Goal: Task Accomplishment & Management: Complete application form

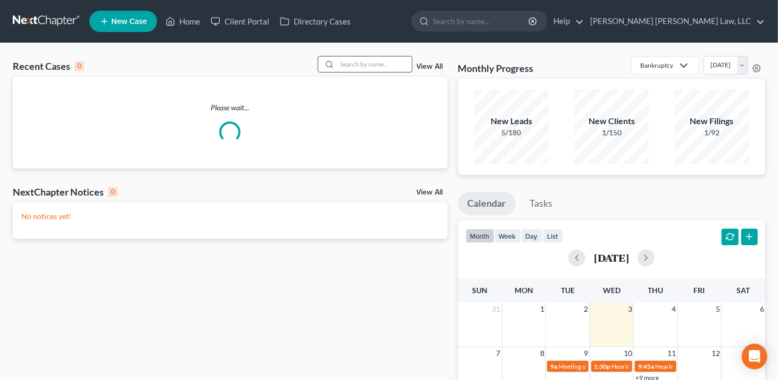
click at [348, 63] on input "search" at bounding box center [375, 63] width 75 height 15
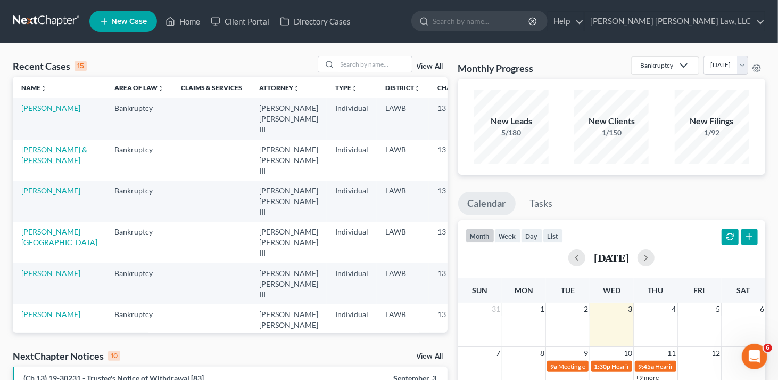
click at [44, 147] on link "[PERSON_NAME] & [PERSON_NAME]" at bounding box center [54, 155] width 66 height 20
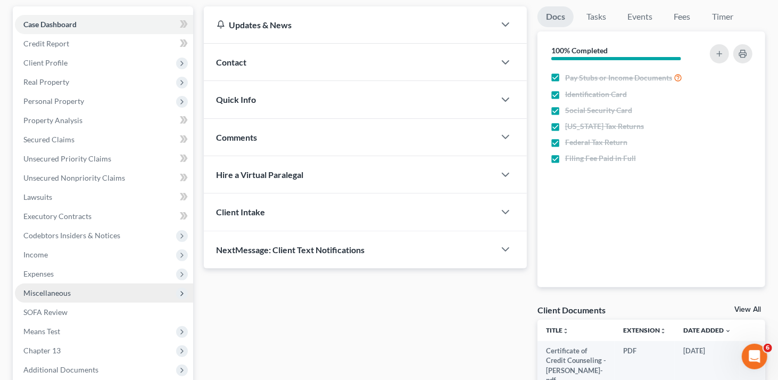
scroll to position [160, 0]
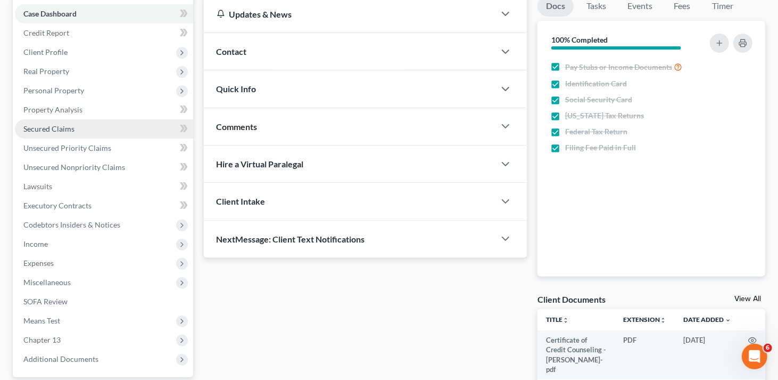
click at [48, 129] on span "Secured Claims" at bounding box center [48, 128] width 51 height 9
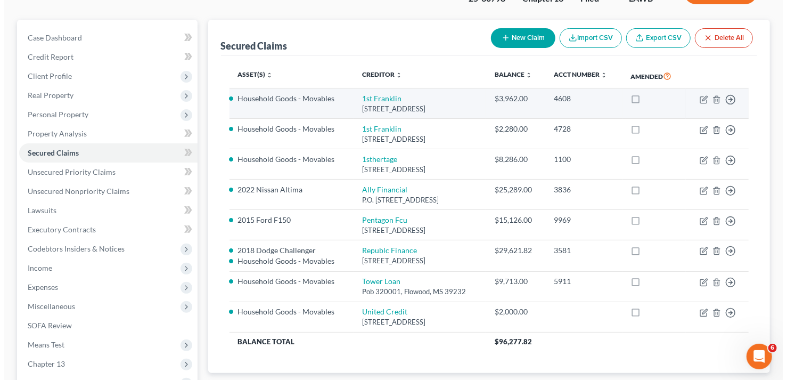
scroll to position [106, 0]
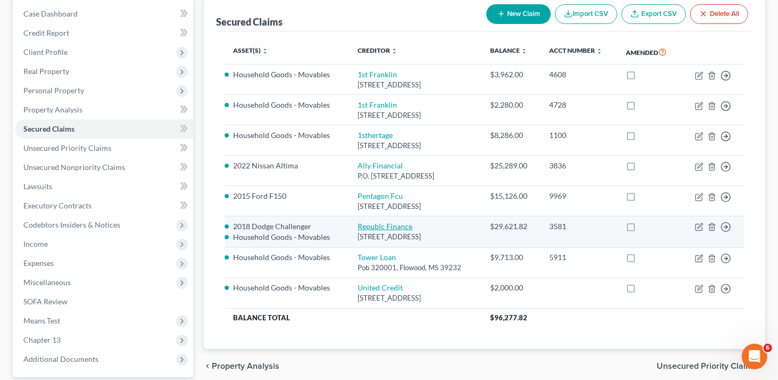
click at [364, 223] on link "Republc Finance" at bounding box center [385, 225] width 55 height 9
select select "19"
select select "2"
select select "1"
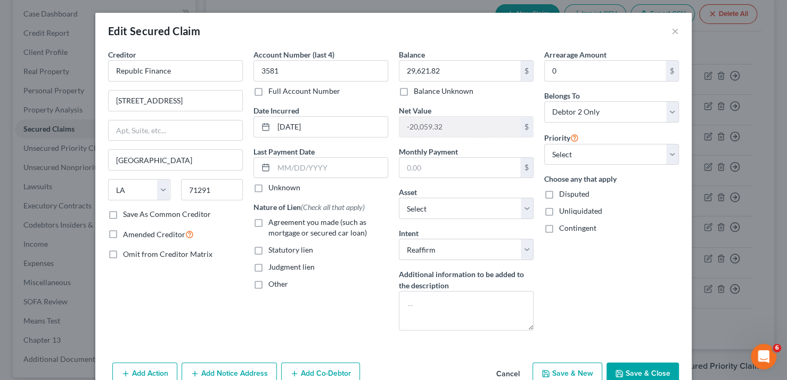
select select "2735501"
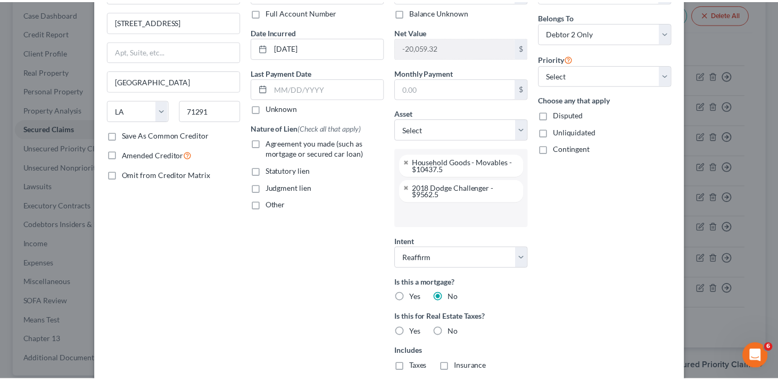
scroll to position [0, 0]
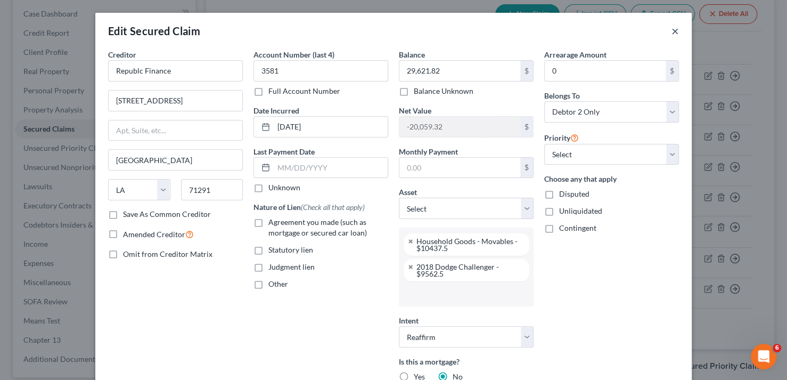
click at [671, 30] on button "×" at bounding box center [674, 30] width 7 height 13
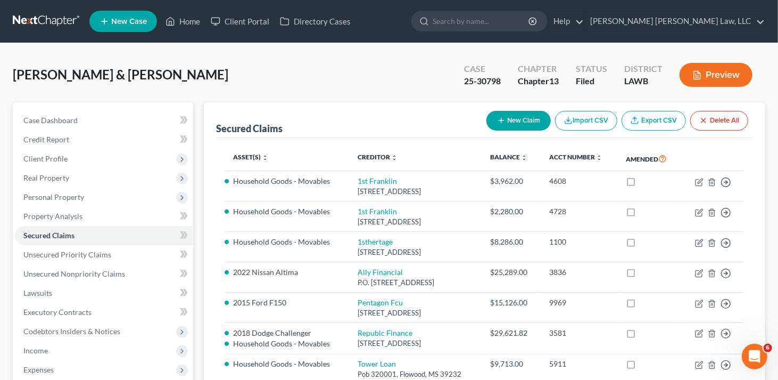
click at [726, 77] on button "Preview" at bounding box center [716, 75] width 73 height 24
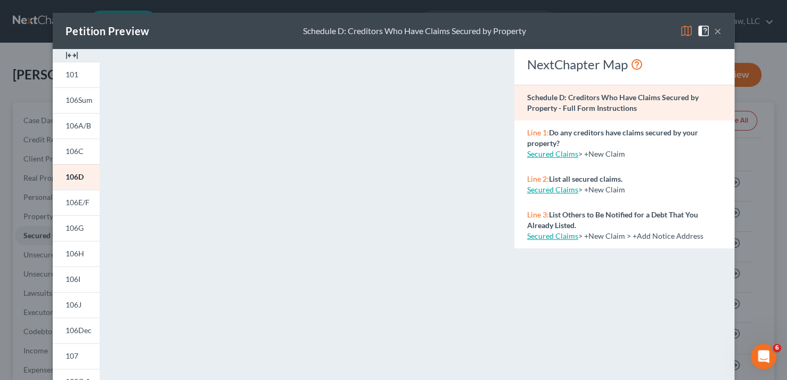
click at [715, 31] on button "×" at bounding box center [717, 30] width 7 height 13
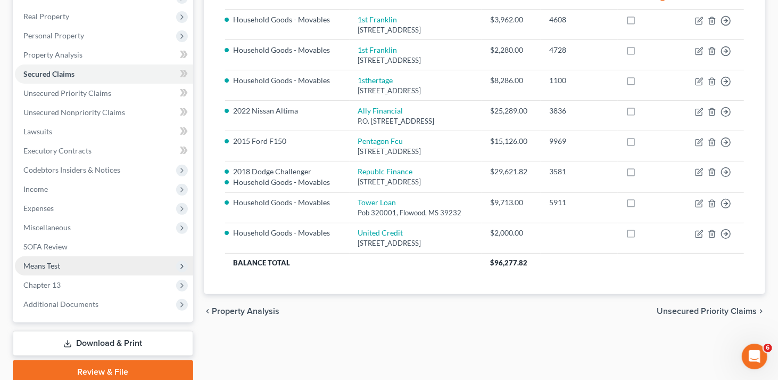
scroll to position [204, 0]
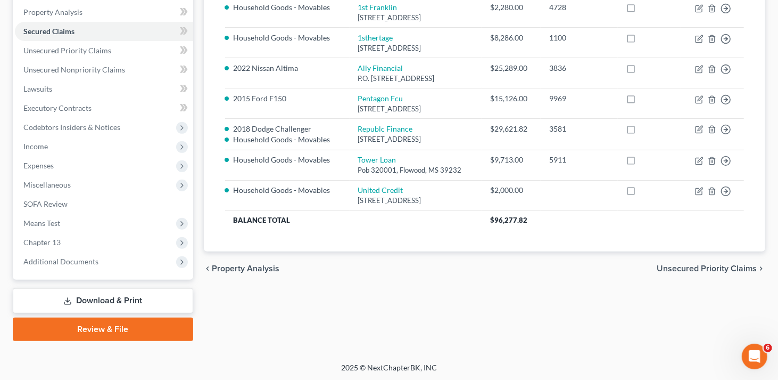
click at [124, 297] on link "Download & Print" at bounding box center [103, 300] width 180 height 25
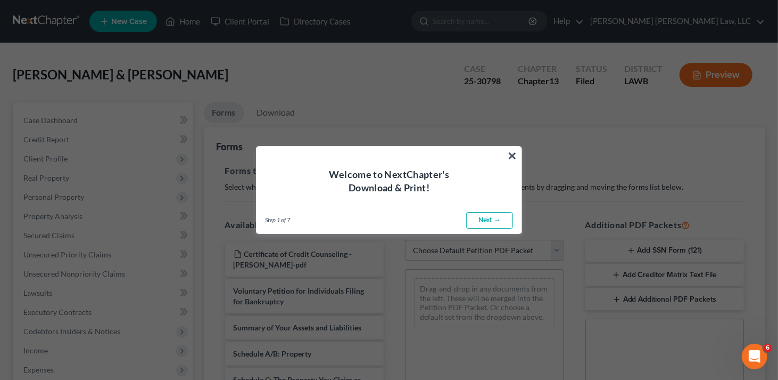
click at [482, 220] on link "Next →" at bounding box center [489, 220] width 47 height 17
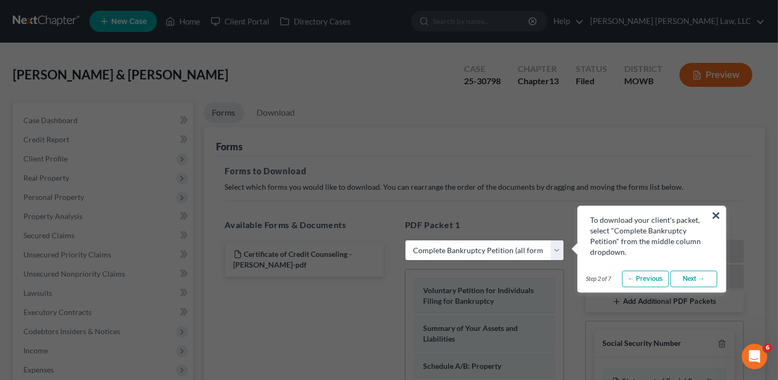
click at [687, 280] on link "Next →" at bounding box center [694, 278] width 47 height 17
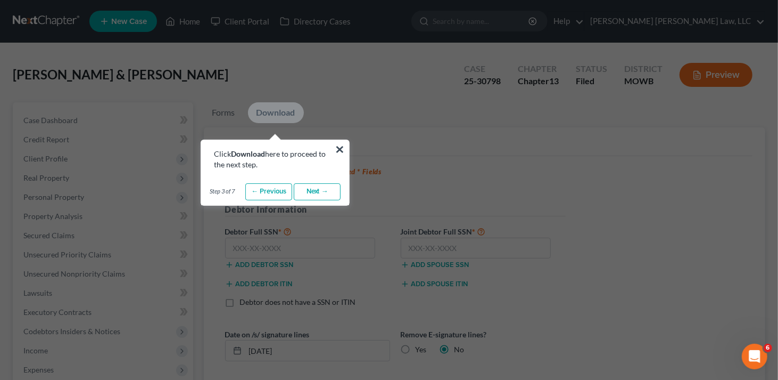
click at [316, 192] on link "Next →" at bounding box center [317, 191] width 47 height 17
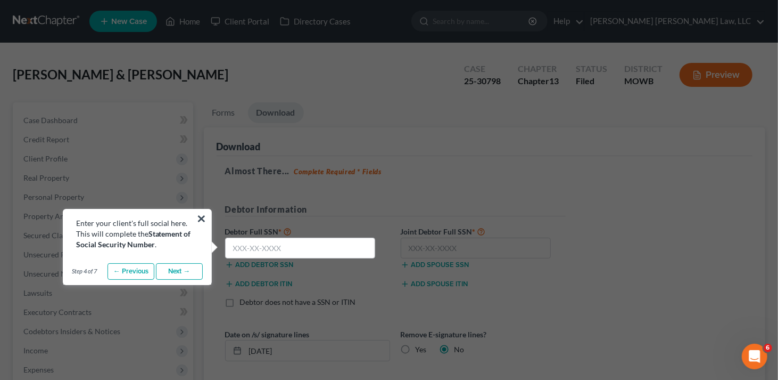
click at [184, 270] on link "Next →" at bounding box center [179, 271] width 47 height 17
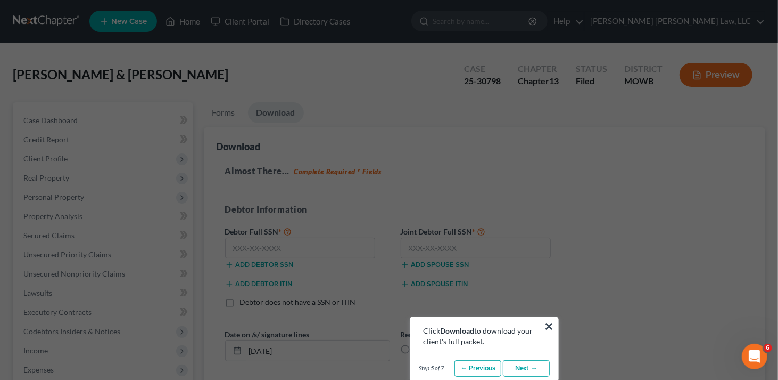
click at [520, 372] on link "Next →" at bounding box center [526, 368] width 47 height 17
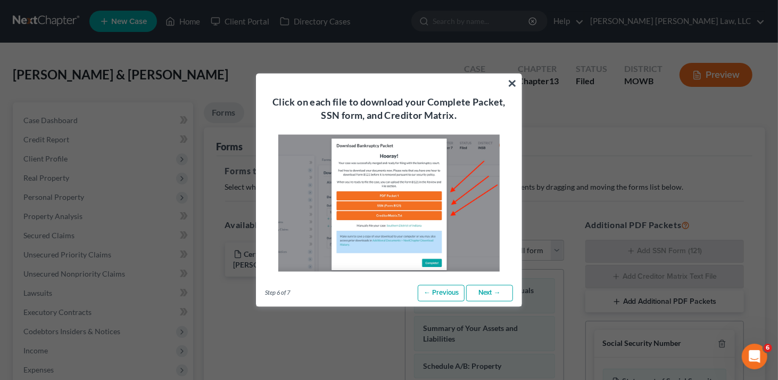
click at [490, 294] on link "Next →" at bounding box center [489, 292] width 47 height 17
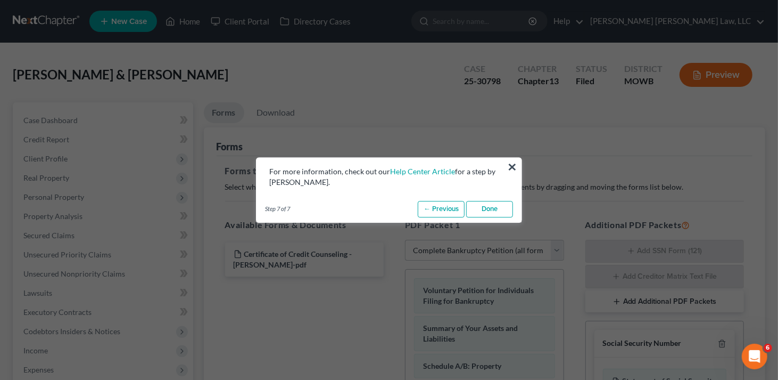
click at [494, 211] on link "Done" at bounding box center [489, 209] width 47 height 17
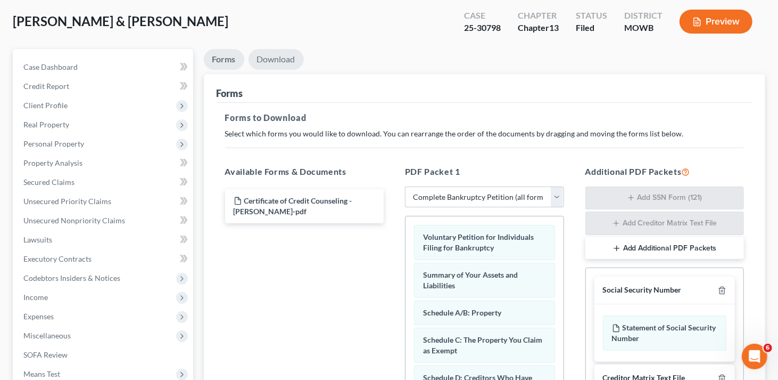
click at [282, 56] on link "Download" at bounding box center [276, 59] width 55 height 21
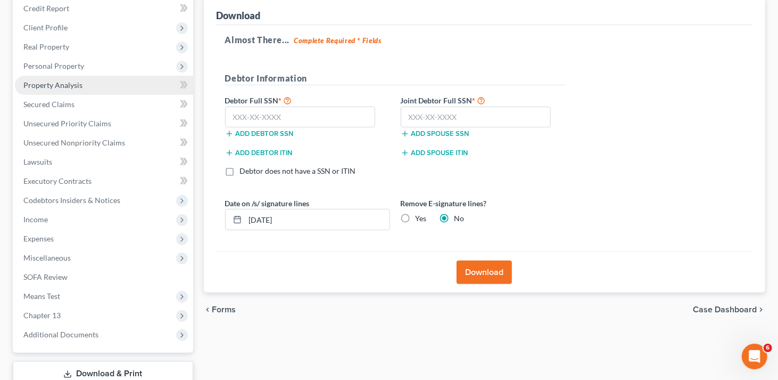
scroll to position [204, 0]
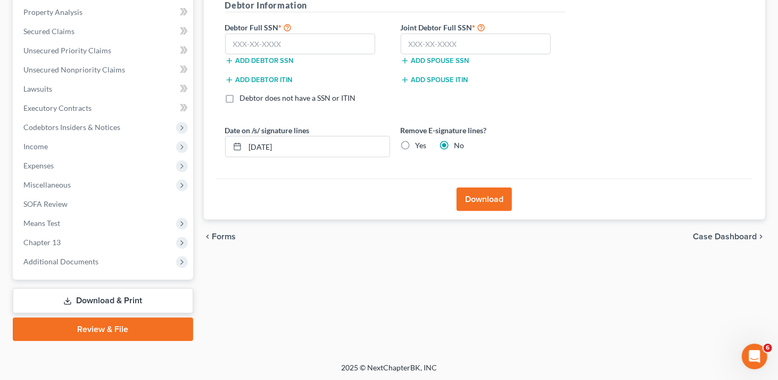
click at [139, 302] on link "Download & Print" at bounding box center [103, 300] width 180 height 25
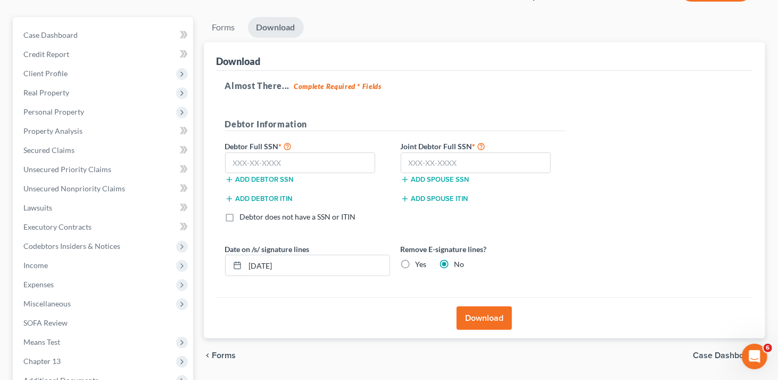
scroll to position [0, 0]
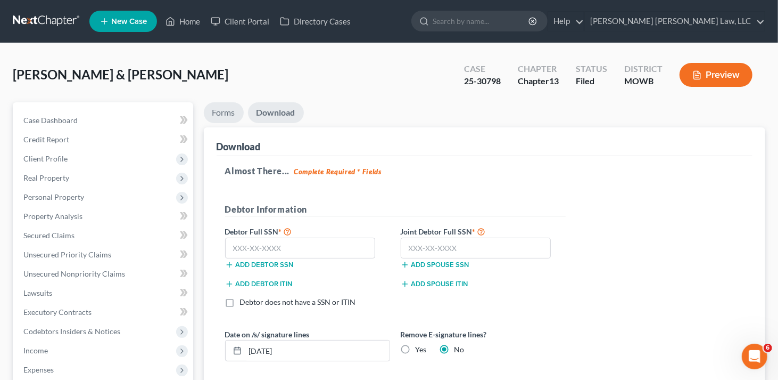
click at [217, 106] on link "Forms" at bounding box center [224, 112] width 40 height 21
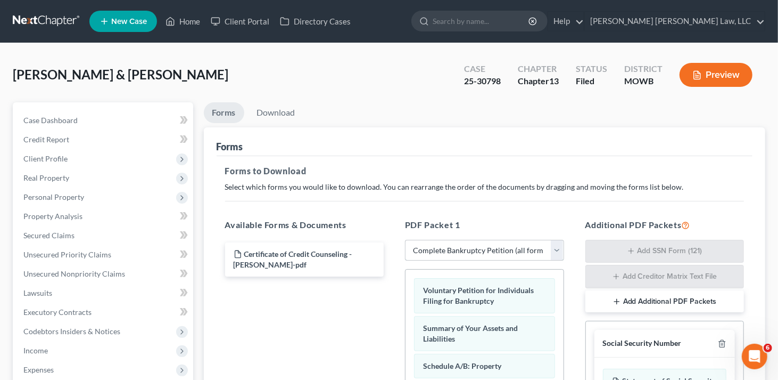
click at [515, 253] on select "Choose Default Petition PDF Packet Complete Bankruptcy Petition (all forms and …" at bounding box center [484, 250] width 159 height 21
select select "2"
click at [405, 240] on select "Choose Default Petition PDF Packet Complete Bankruptcy Petition (all forms and …" at bounding box center [484, 250] width 159 height 21
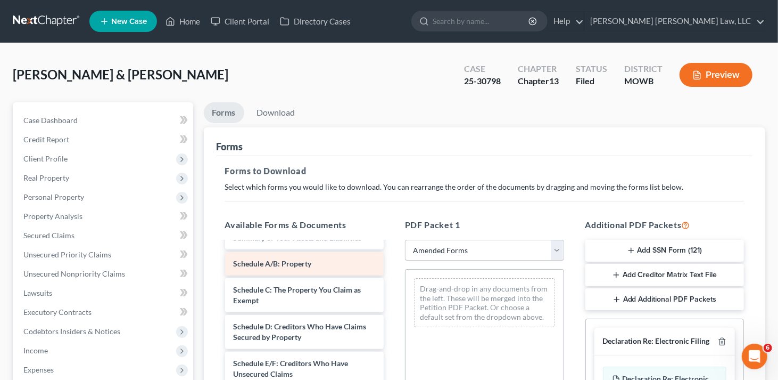
scroll to position [106, 0]
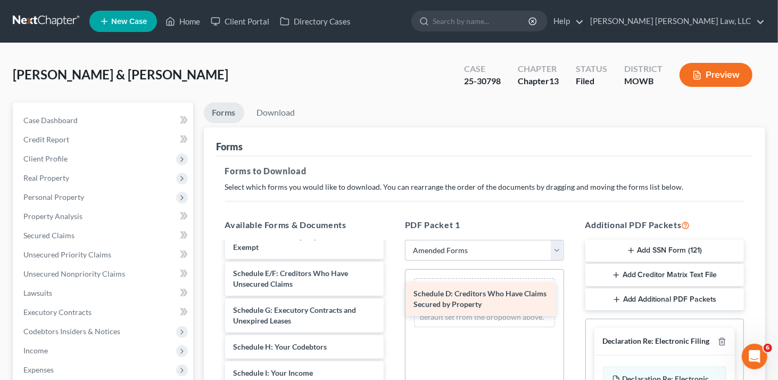
drag, startPoint x: 285, startPoint y: 275, endPoint x: 465, endPoint y: 296, distance: 180.7
click at [393, 296] on div "Schedule D: Creditors Who Have Claims Secured by Property Voluntary Petition fo…" at bounding box center [305, 386] width 176 height 500
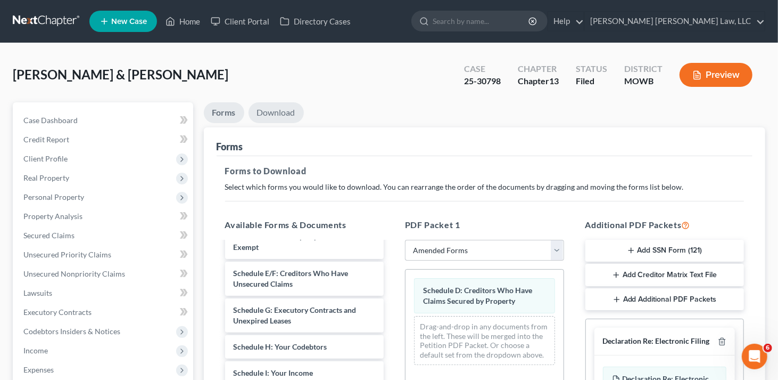
click at [289, 118] on link "Download" at bounding box center [276, 112] width 55 height 21
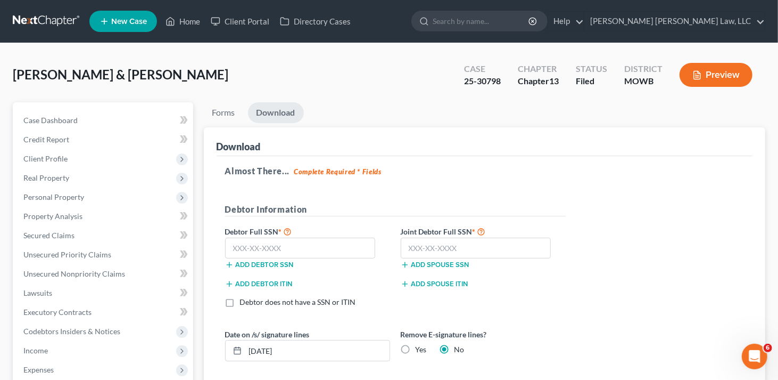
scroll to position [204, 0]
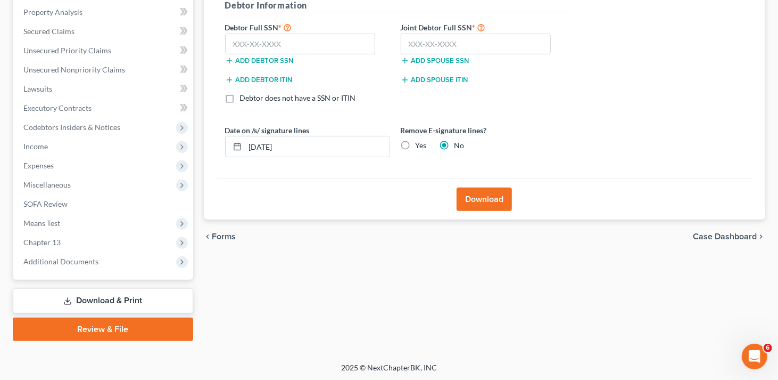
click at [481, 203] on button "Download" at bounding box center [484, 198] width 55 height 23
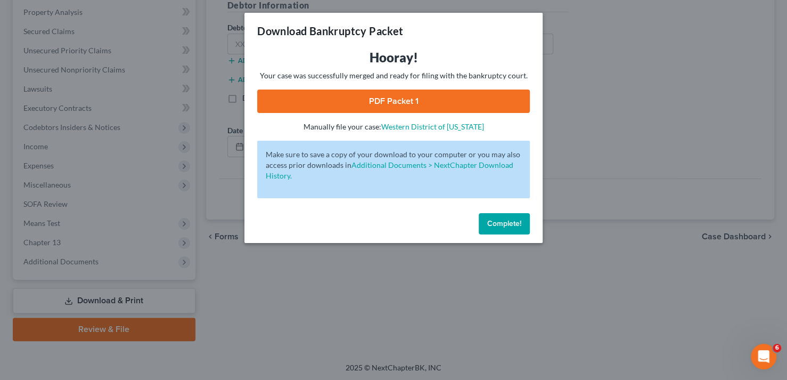
click at [430, 89] on link "PDF Packet 1" at bounding box center [393, 100] width 273 height 23
click at [506, 229] on button "Complete!" at bounding box center [504, 223] width 51 height 21
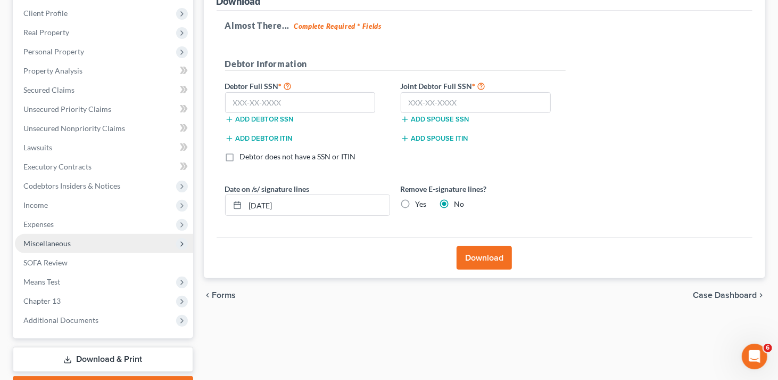
scroll to position [0, 0]
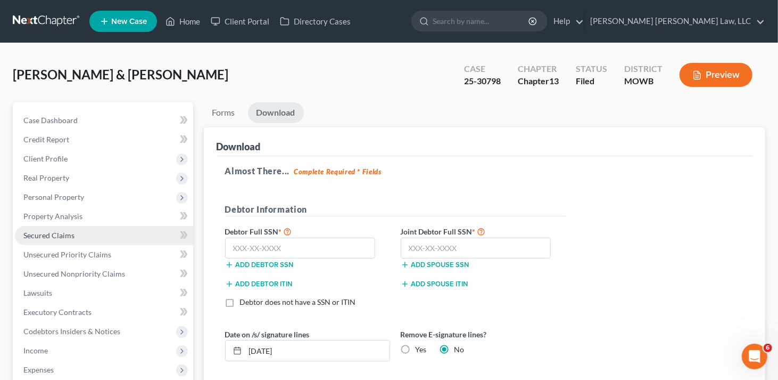
drag, startPoint x: 43, startPoint y: 229, endPoint x: 59, endPoint y: 229, distance: 15.4
click at [44, 229] on link "Secured Claims" at bounding box center [104, 235] width 178 height 19
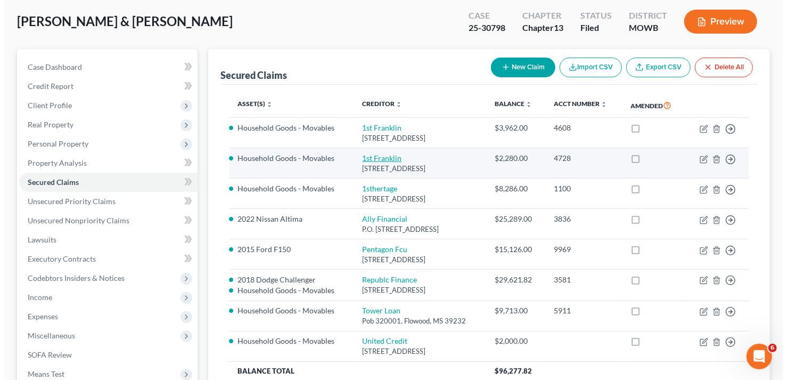
scroll to position [106, 0]
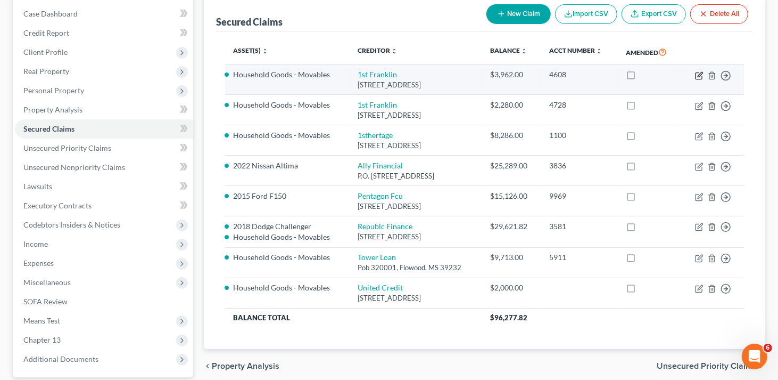
click at [697, 76] on icon "button" at bounding box center [699, 75] width 9 height 9
select select "19"
select select "6"
select select "0"
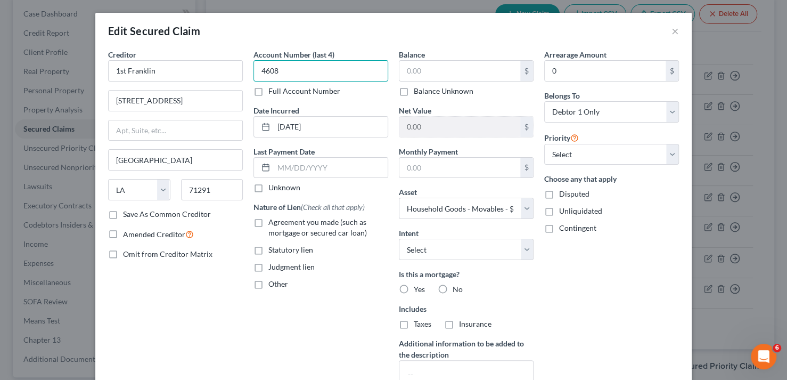
paste input "text"
type input "4608"
click at [450, 71] on input "text" at bounding box center [459, 71] width 121 height 20
paste input "4,138.47"
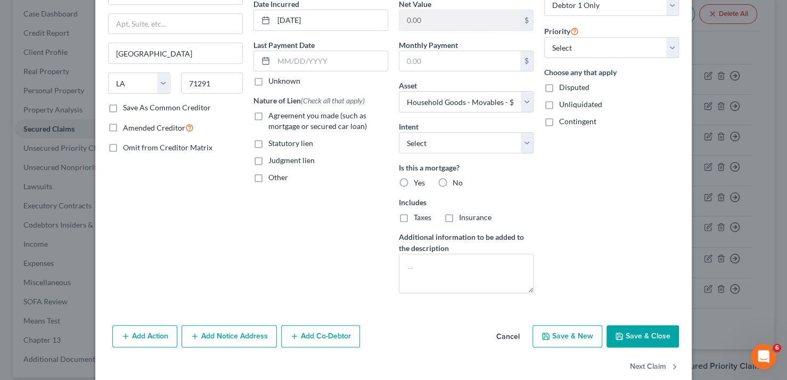
type input "4,138.47"
click at [630, 332] on button "Save & Close" at bounding box center [642, 336] width 72 height 22
select select
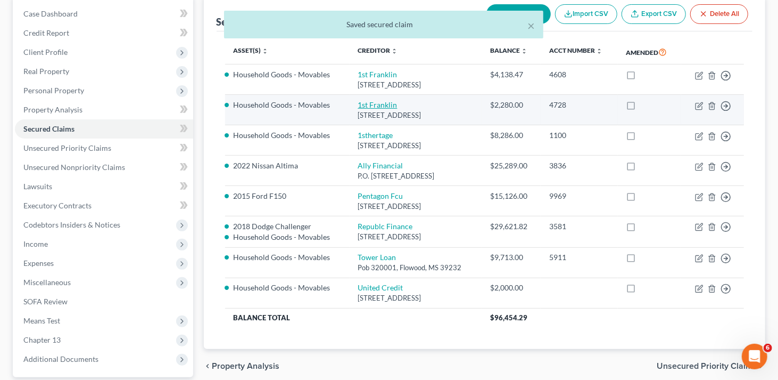
click at [371, 105] on link "1st Franklin" at bounding box center [377, 104] width 39 height 9
select select "19"
select select "1"
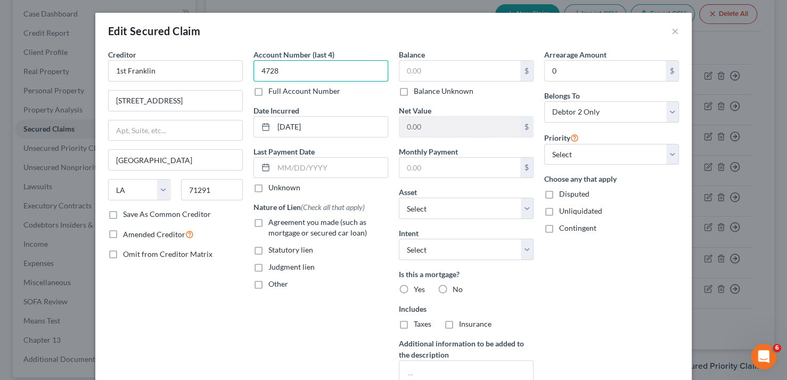
paste input "text"
type input "4728"
click at [435, 73] on input "text" at bounding box center [459, 71] width 121 height 20
paste input "2,411.37"
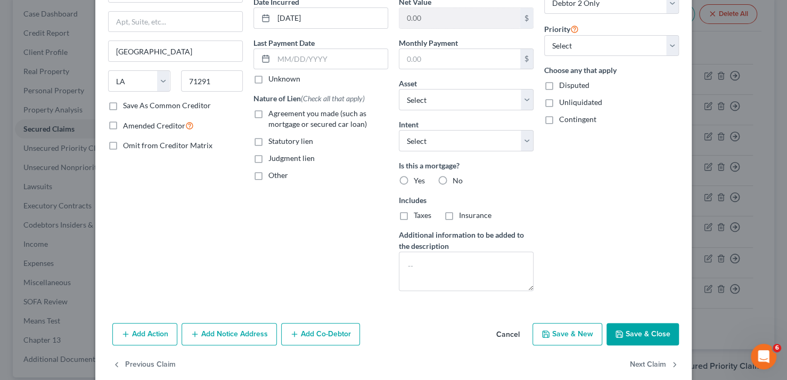
scroll to position [124, 0]
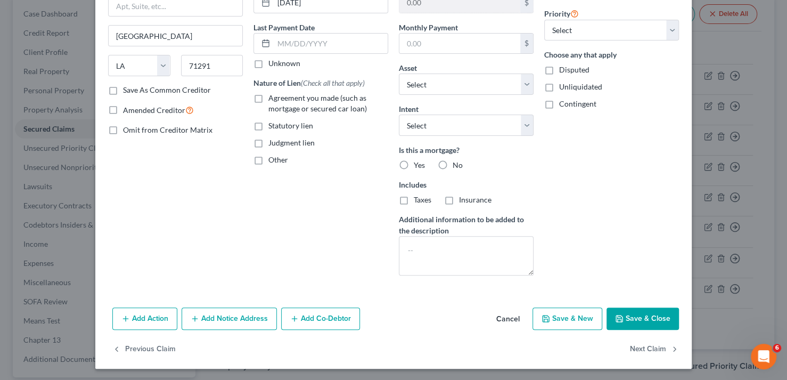
type input "2,411.37"
click at [638, 319] on button "Save & Close" at bounding box center [642, 318] width 72 height 22
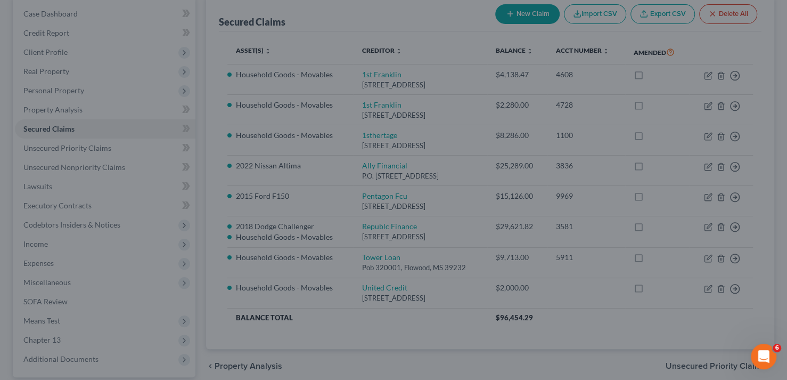
type input "-131.37"
select select "4"
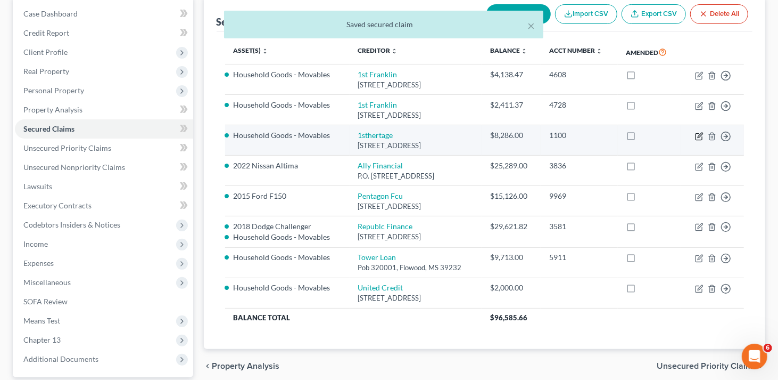
click at [697, 135] on icon "button" at bounding box center [699, 136] width 9 height 9
select select "42"
select select "2"
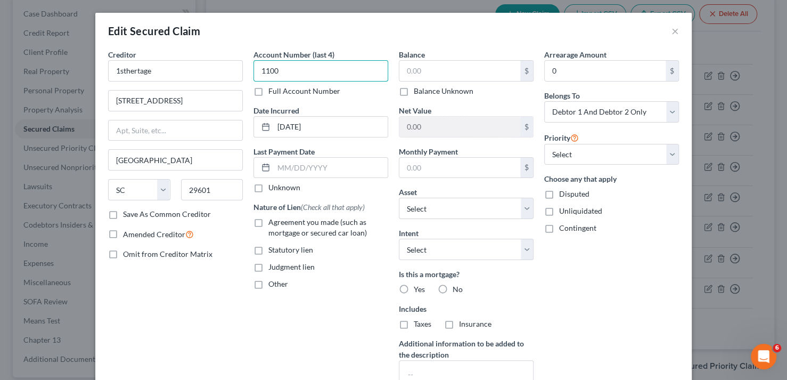
paste input "text"
type input "1100"
click at [440, 75] on input "text" at bounding box center [459, 71] width 121 height 20
paste input "8,354.35"
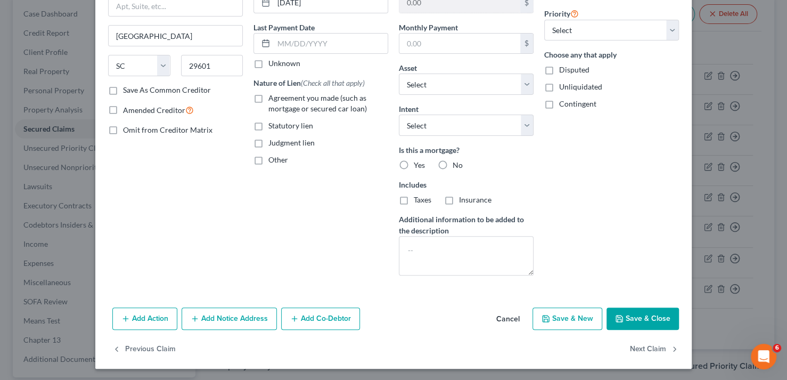
type input "8,354.35"
click at [645, 319] on button "Save & Close" at bounding box center [642, 318] width 72 height 22
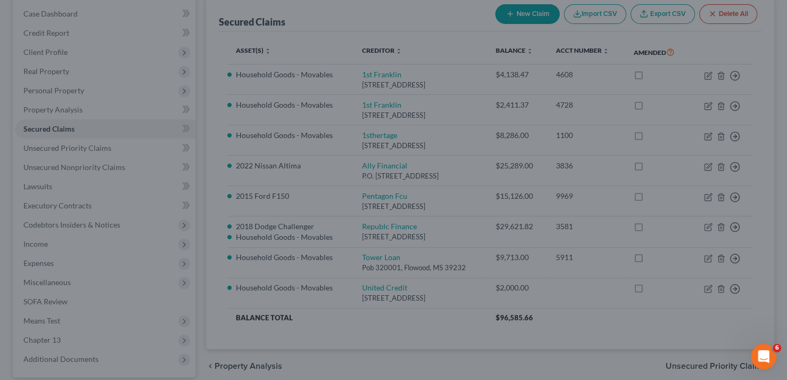
type input "-68.35"
select select "2"
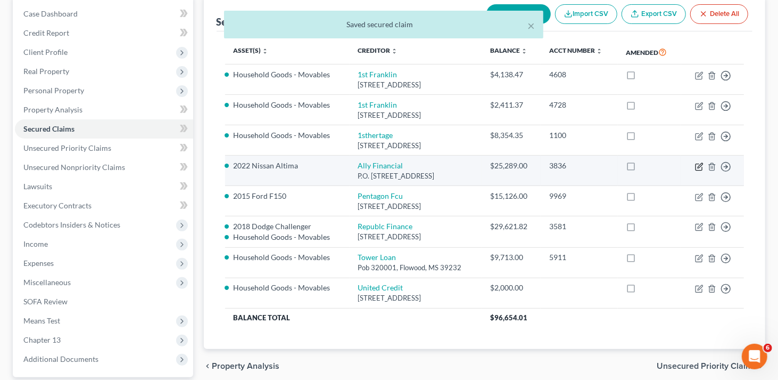
click at [699, 166] on icon "button" at bounding box center [699, 166] width 9 height 9
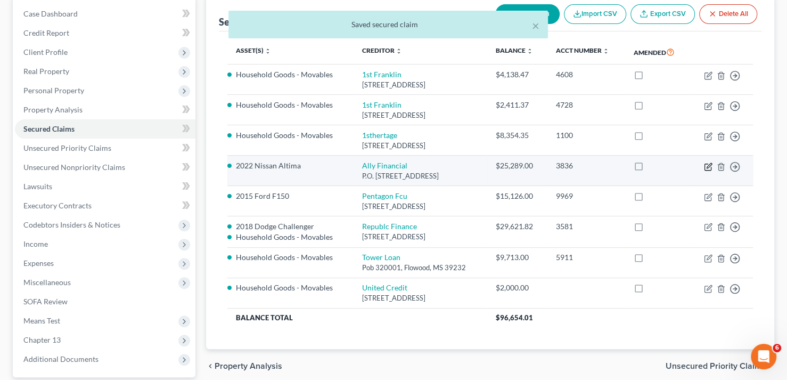
select select "24"
select select "14"
select select "2"
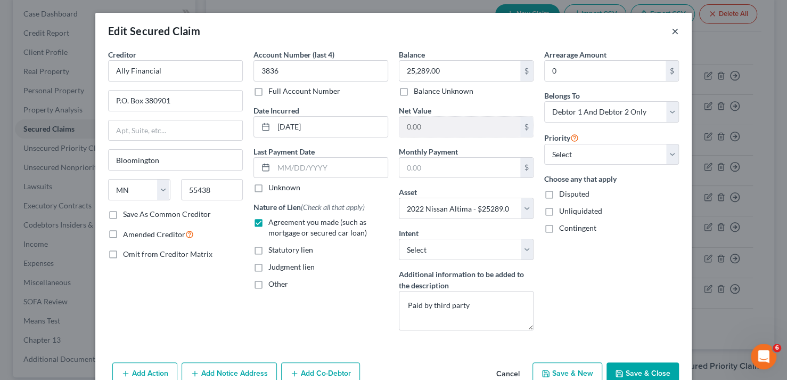
click at [671, 31] on button "×" at bounding box center [674, 30] width 7 height 13
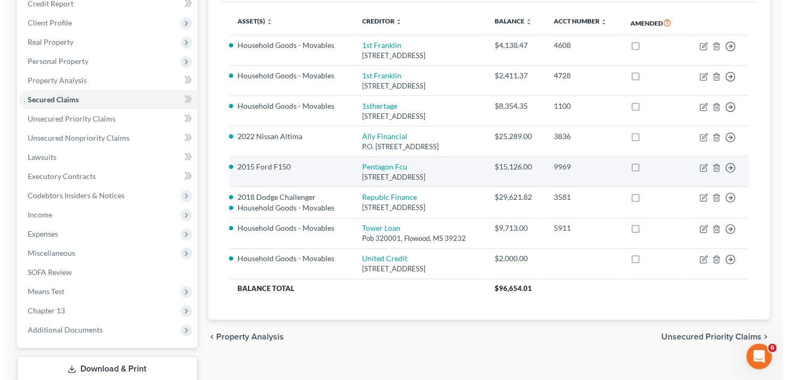
scroll to position [160, 0]
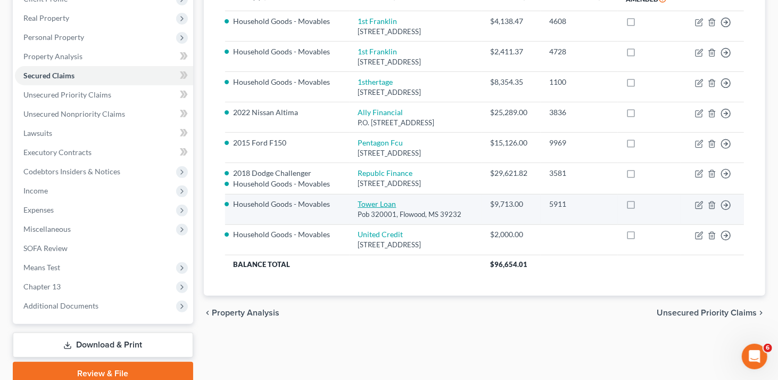
click at [364, 203] on link "Tower Loan" at bounding box center [377, 203] width 38 height 9
select select "25"
select select "7"
select select "1"
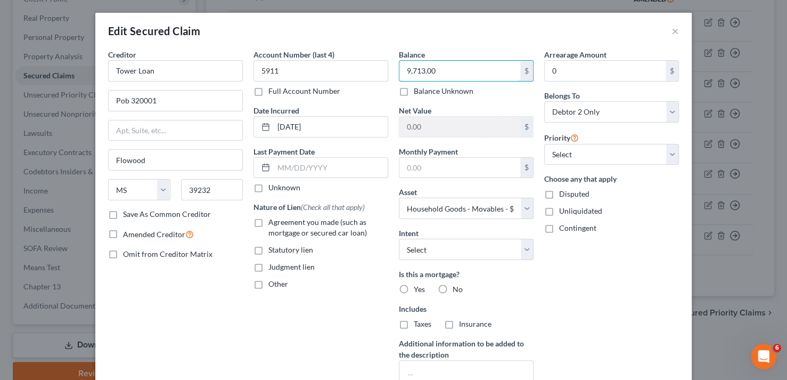
paste input "11,465.76"
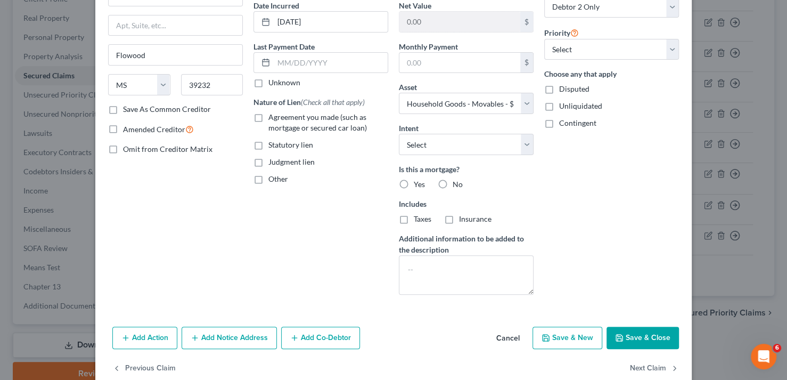
scroll to position [106, 0]
type input "11,465.76"
click at [628, 335] on button "Save & Close" at bounding box center [642, 336] width 72 height 22
select select
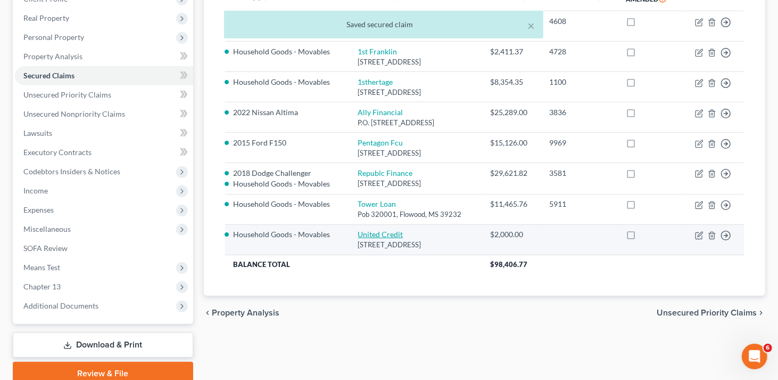
click at [368, 234] on link "United Credit" at bounding box center [380, 233] width 45 height 9
select select "19"
select select "4"
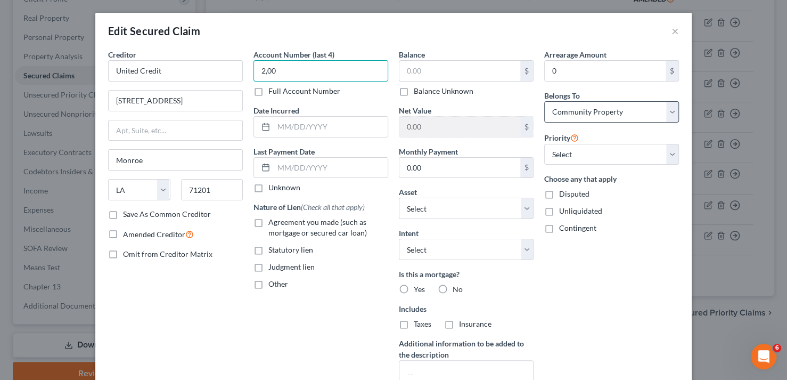
paste input "text"
type input "2,00"
click at [429, 67] on input "text" at bounding box center [459, 71] width 121 height 20
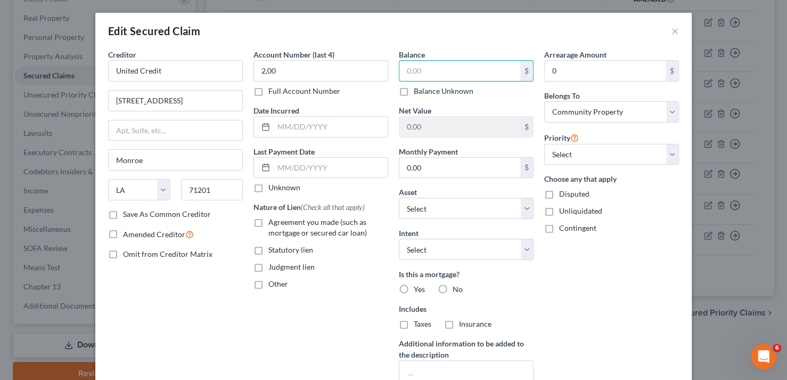
type input "2,000.00"
click at [443, 67] on input "2,000.00" at bounding box center [459, 71] width 121 height 20
type input "2,000.00"
click at [286, 69] on input "2,00" at bounding box center [320, 70] width 135 height 21
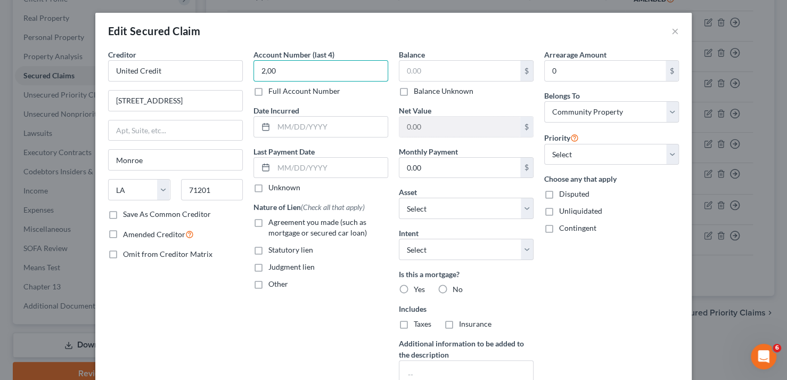
paste input "text"
type input "2,00"
click at [491, 71] on input "text" at bounding box center [459, 71] width 121 height 20
paste input "2,000.00"
type input "2,000.00"
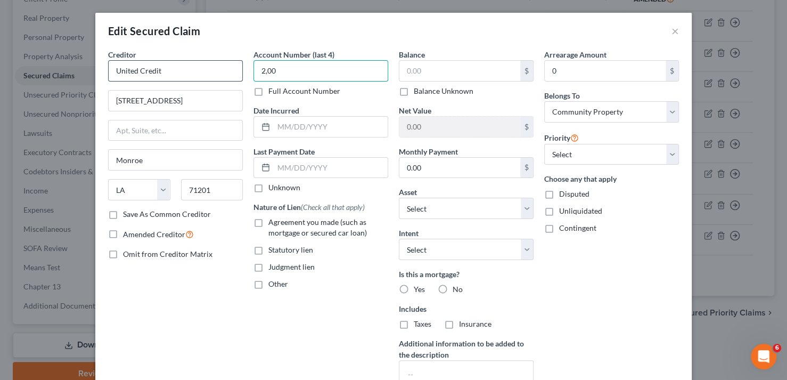
drag, startPoint x: 295, startPoint y: 67, endPoint x: 212, endPoint y: 70, distance: 83.6
click at [214, 70] on div "Creditor * United Credit [STREET_ADDRESS][GEOGRAPHIC_DATA] [US_STATE][GEOGRAPHI…" at bounding box center [393, 228] width 581 height 359
click at [413, 72] on input "text" at bounding box center [459, 71] width 121 height 20
paste input "3,112.46"
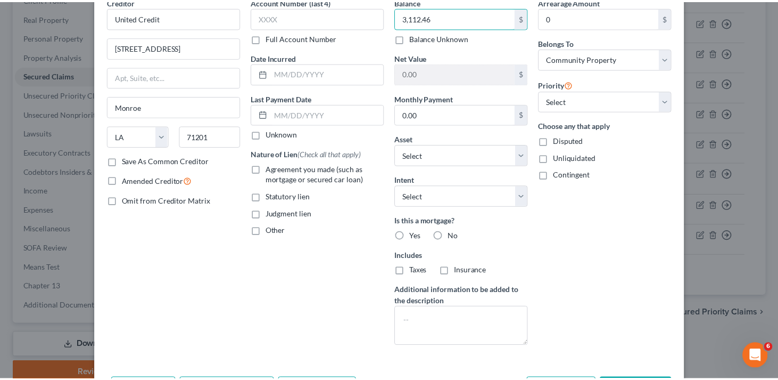
scroll to position [124, 0]
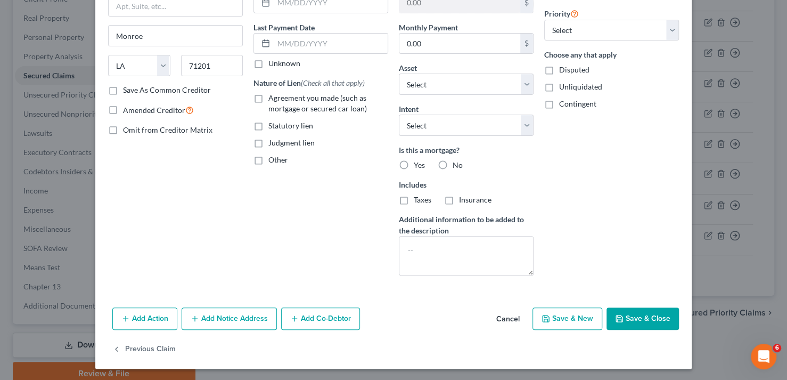
type input "3,112.46"
click at [639, 321] on button "Save & Close" at bounding box center [642, 318] width 72 height 22
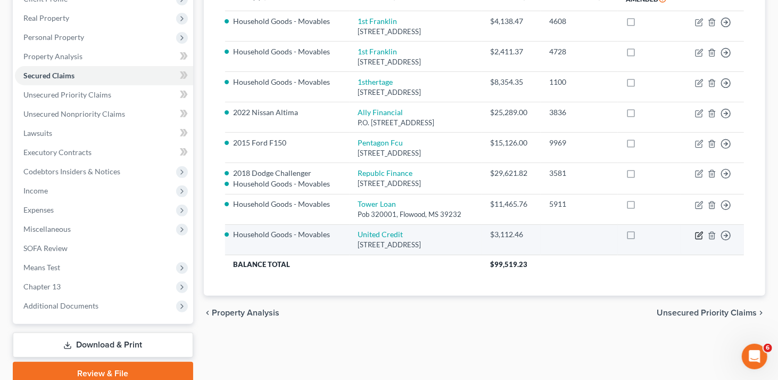
click at [697, 232] on icon "button" at bounding box center [699, 235] width 9 height 9
select select "19"
select select "4"
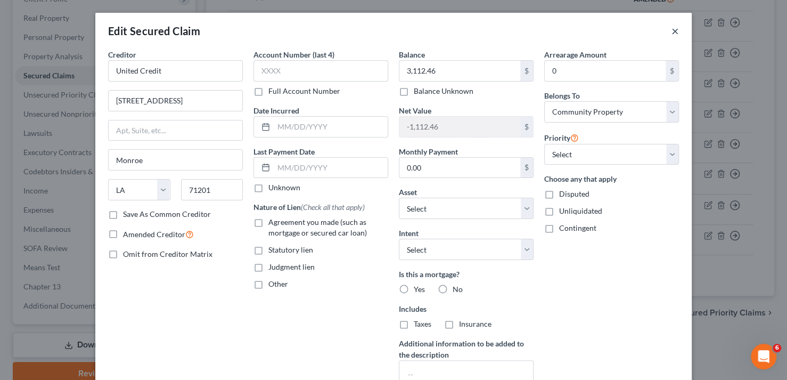
click at [672, 29] on button "×" at bounding box center [674, 30] width 7 height 13
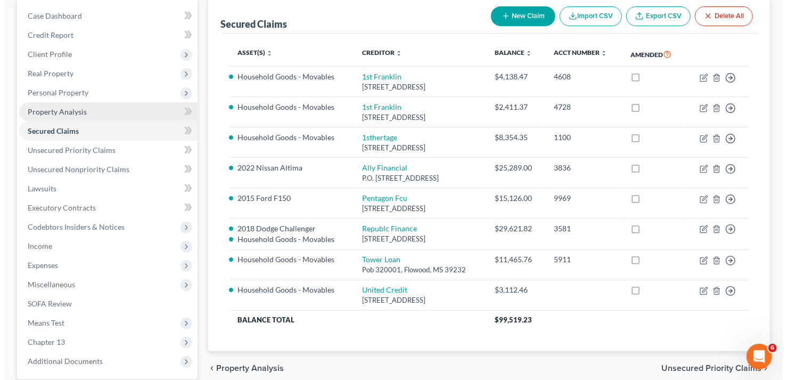
scroll to position [106, 0]
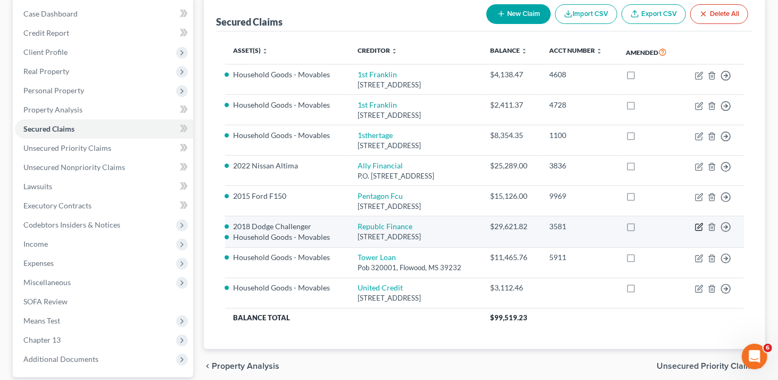
click at [699, 226] on icon "button" at bounding box center [699, 227] width 9 height 9
select select "19"
select select "1"
select select "2735501"
select select "2"
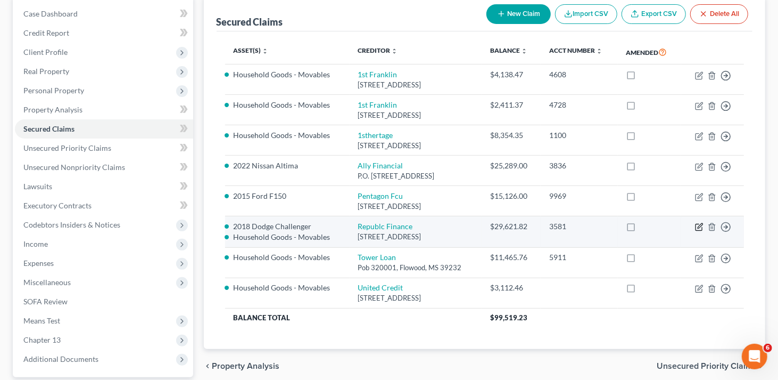
select select "1"
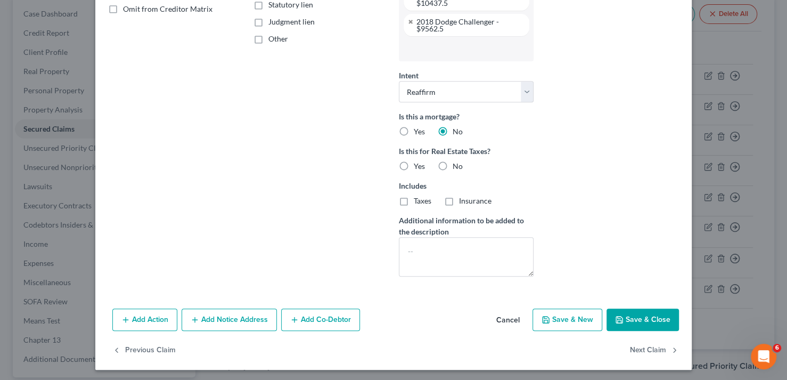
scroll to position [245, 0]
click at [654, 312] on button "Save & Close" at bounding box center [642, 319] width 72 height 22
select select
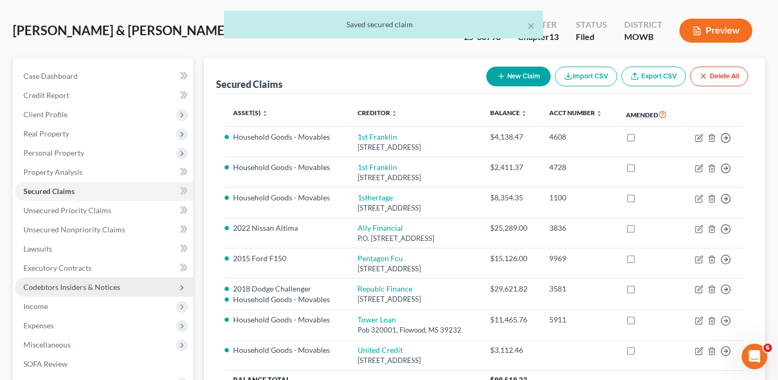
scroll to position [0, 0]
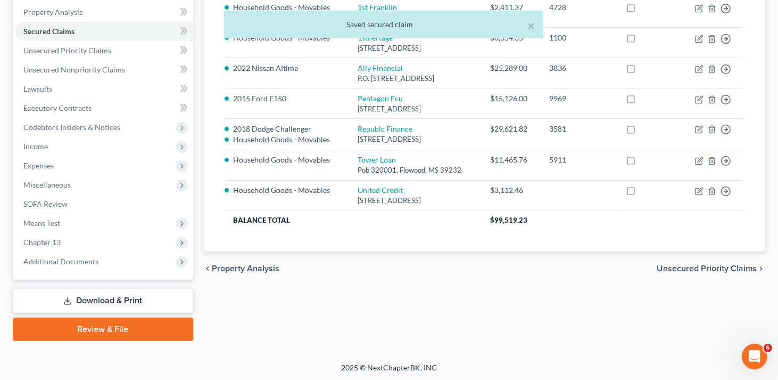
click at [121, 300] on link "Download & Print" at bounding box center [103, 300] width 180 height 25
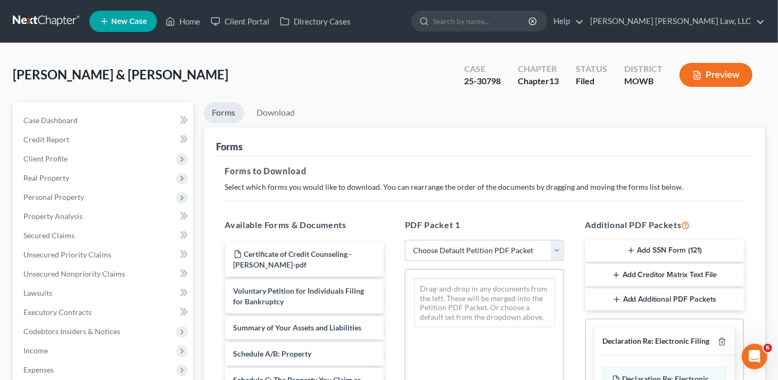
click at [471, 249] on select "Choose Default Petition PDF Packet Complete Bankruptcy Petition (all forms and …" at bounding box center [484, 250] width 159 height 21
select select "2"
click at [405, 240] on select "Choose Default Petition PDF Packet Complete Bankruptcy Petition (all forms and …" at bounding box center [484, 250] width 159 height 21
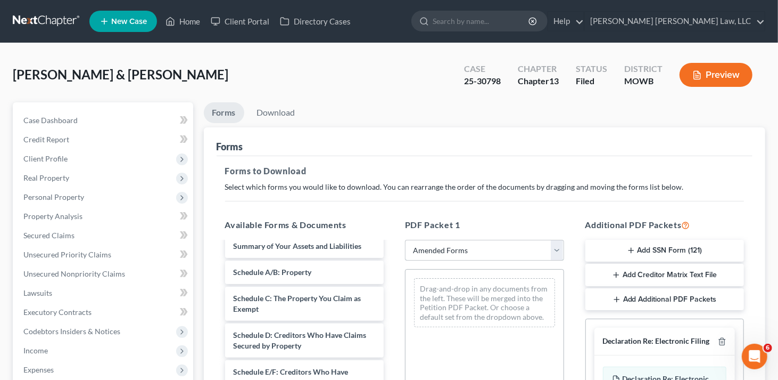
scroll to position [106, 0]
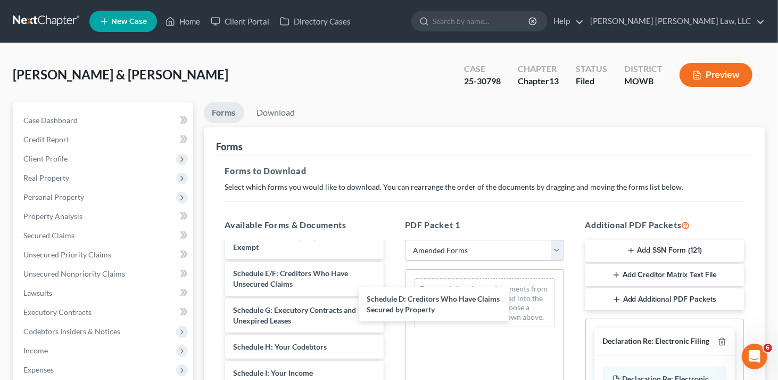
drag, startPoint x: 324, startPoint y: 279, endPoint x: 462, endPoint y: 292, distance: 139.1
click at [393, 305] on div "Schedule D: Creditors Who Have Claims Secured by Property Voluntary Petition fo…" at bounding box center [305, 386] width 176 height 500
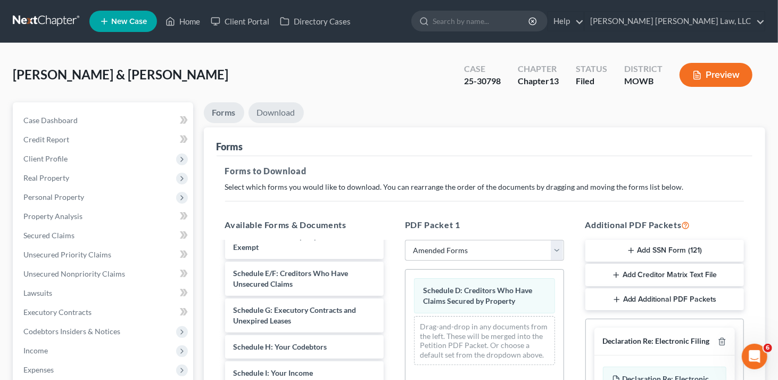
click at [287, 116] on link "Download" at bounding box center [276, 112] width 55 height 21
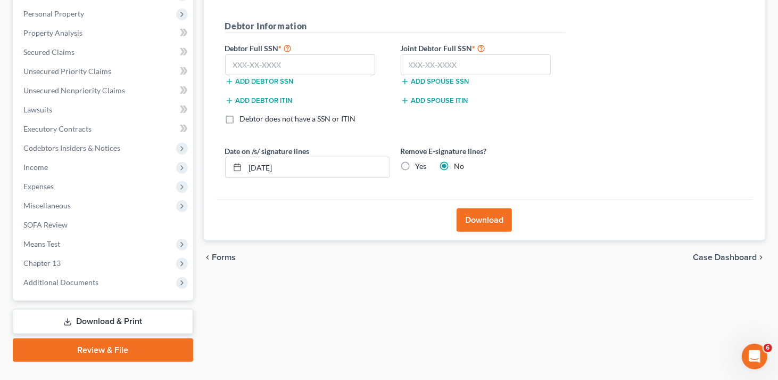
scroll to position [204, 0]
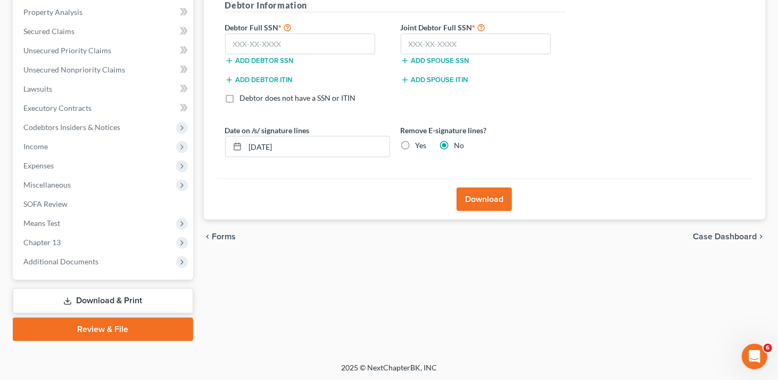
click at [491, 200] on button "Download" at bounding box center [484, 198] width 55 height 23
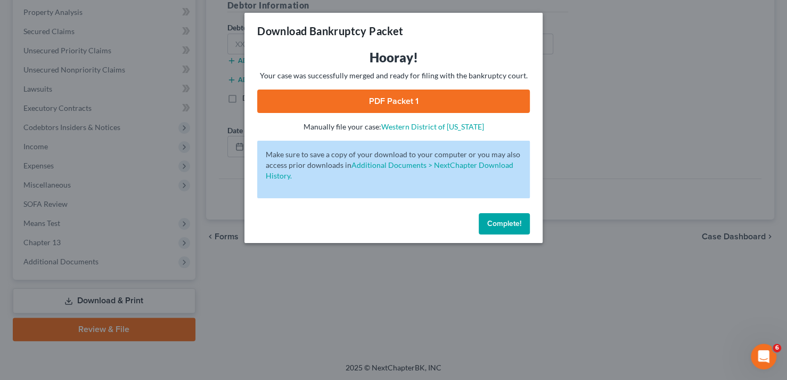
click at [421, 102] on link "PDF Packet 1" at bounding box center [393, 100] width 273 height 23
click at [513, 224] on span "Complete!" at bounding box center [504, 223] width 34 height 9
